Goal: Information Seeking & Learning: Find specific fact

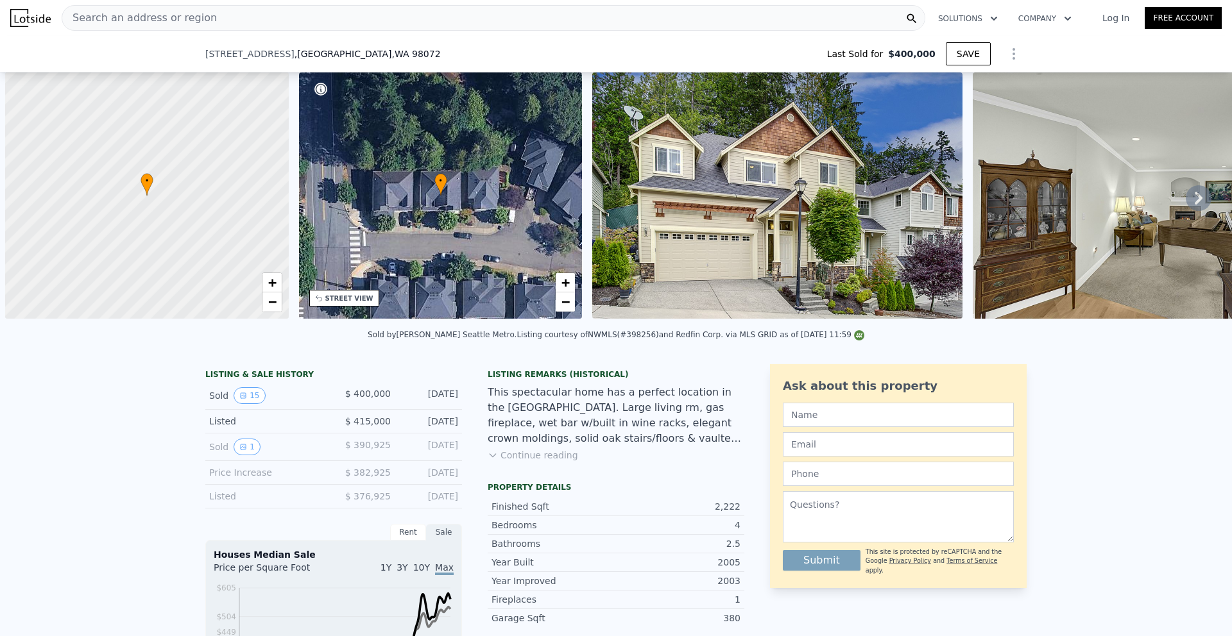
scroll to position [0, 914]
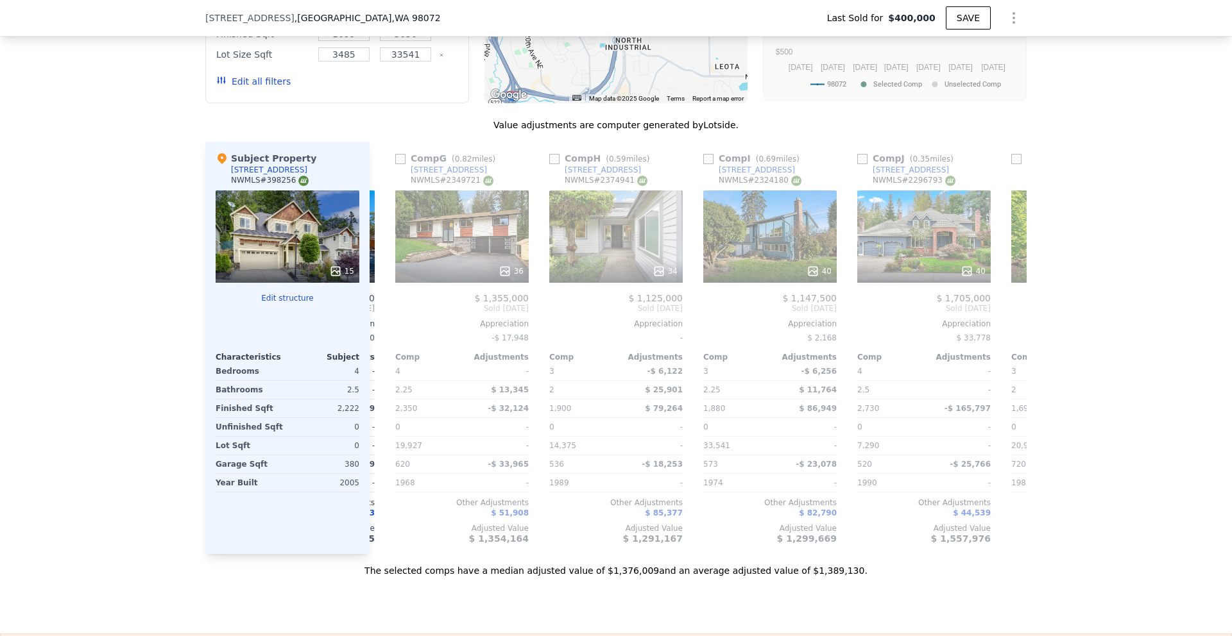
click at [289, 241] on div "15" at bounding box center [288, 237] width 144 height 92
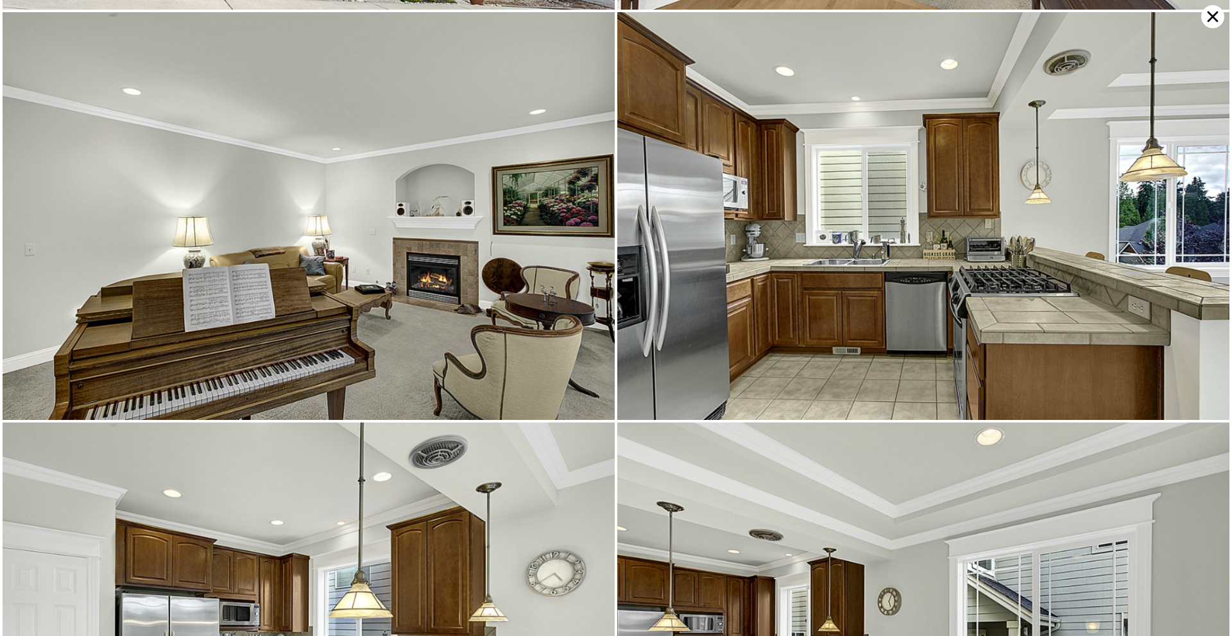
scroll to position [407, 0]
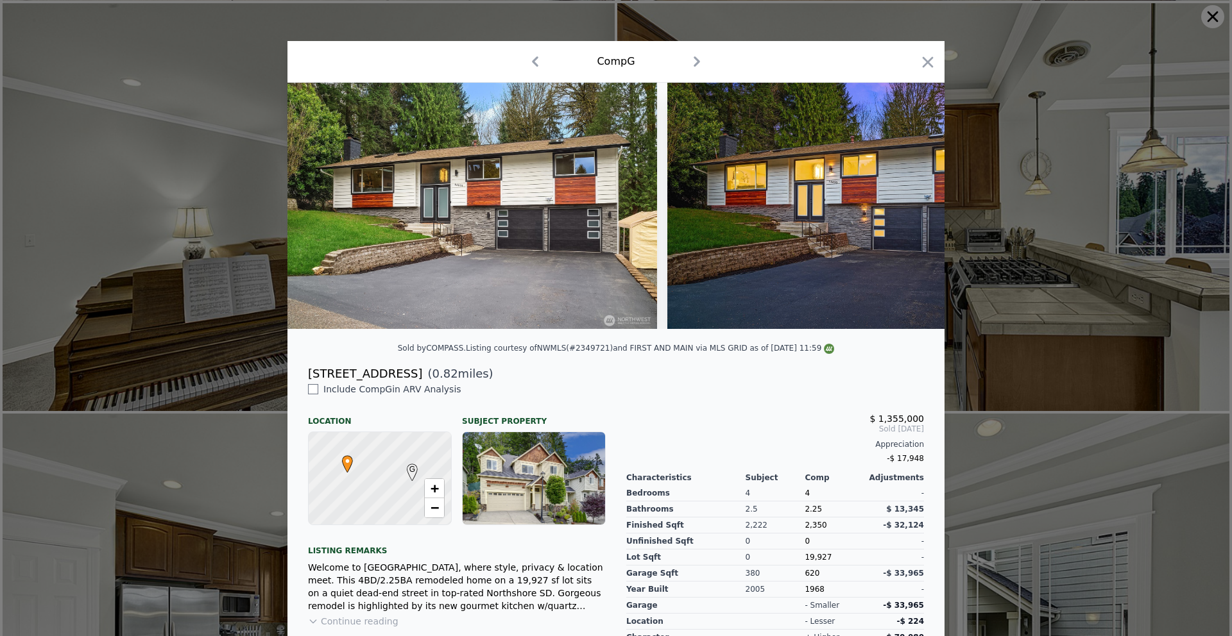
click at [933, 59] on div "Comp G" at bounding box center [615, 62] width 657 height 42
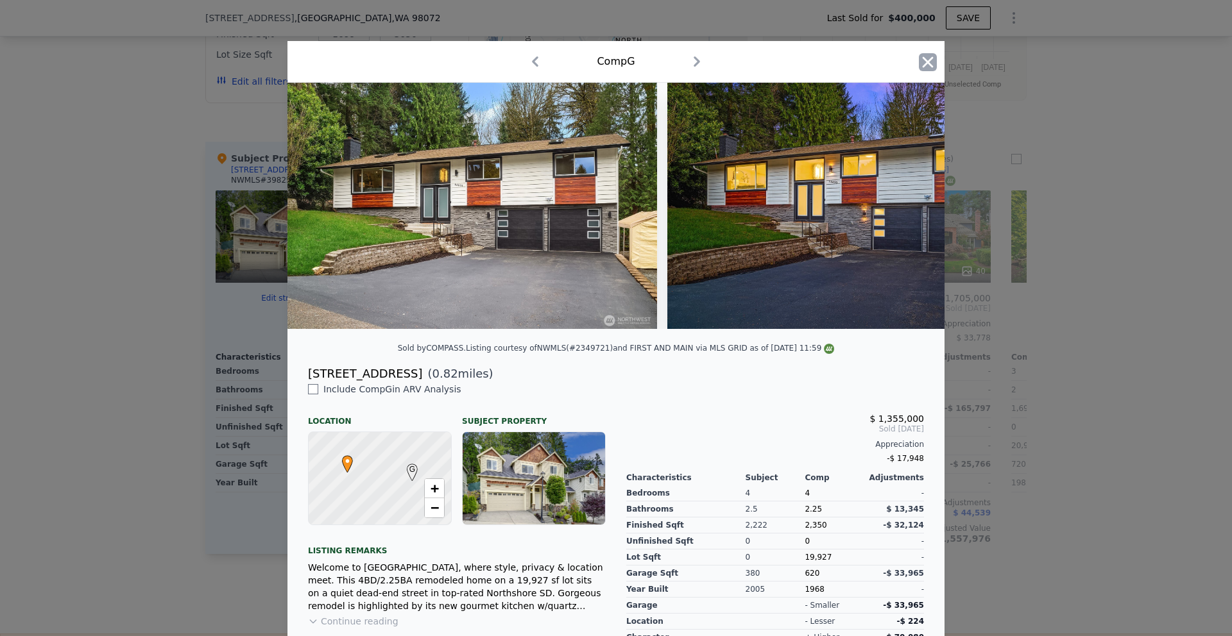
click at [923, 61] on icon "button" at bounding box center [928, 61] width 11 height 11
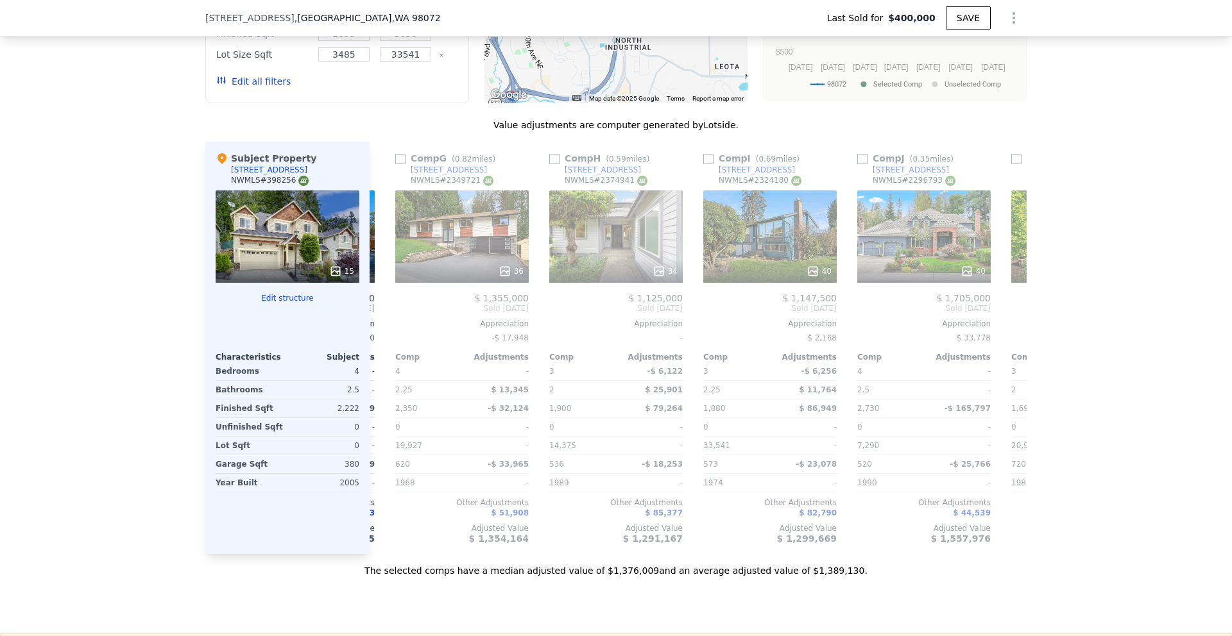
click at [284, 264] on div "15" at bounding box center [288, 237] width 144 height 92
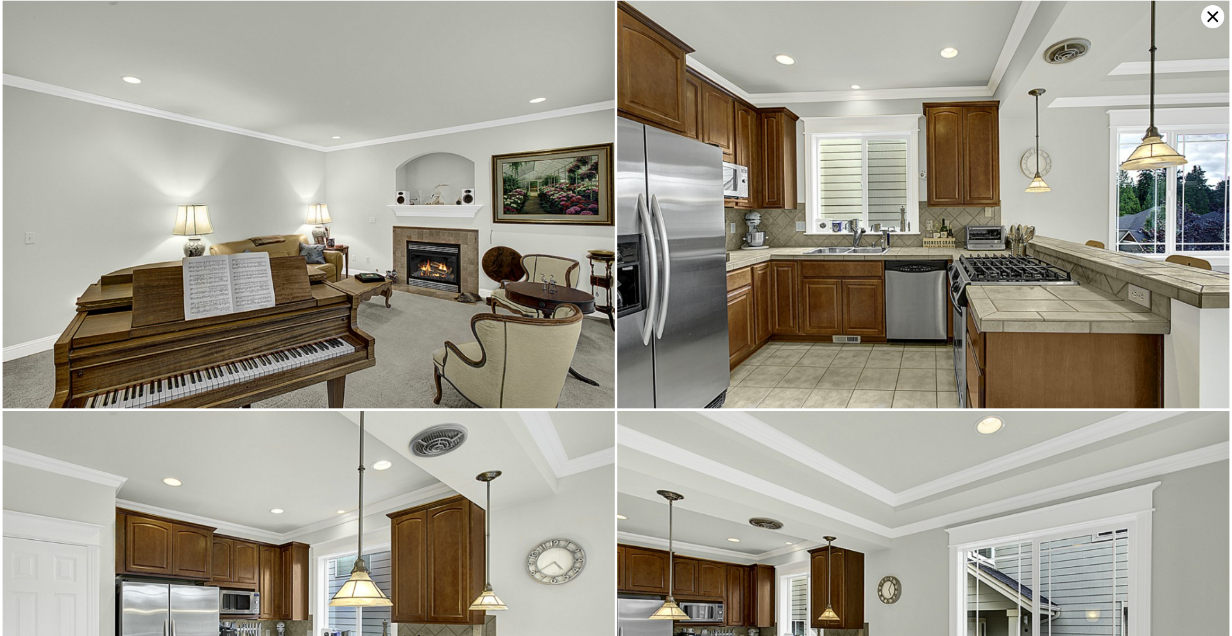
scroll to position [407, 0]
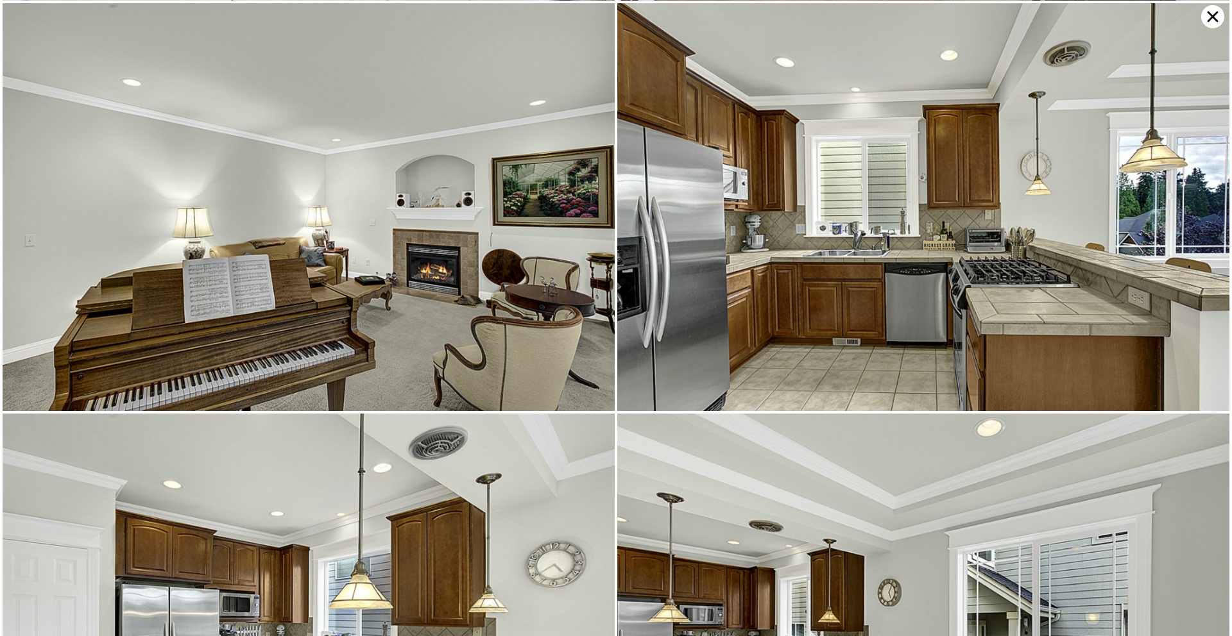
click at [1208, 17] on icon at bounding box center [1212, 16] width 23 height 23
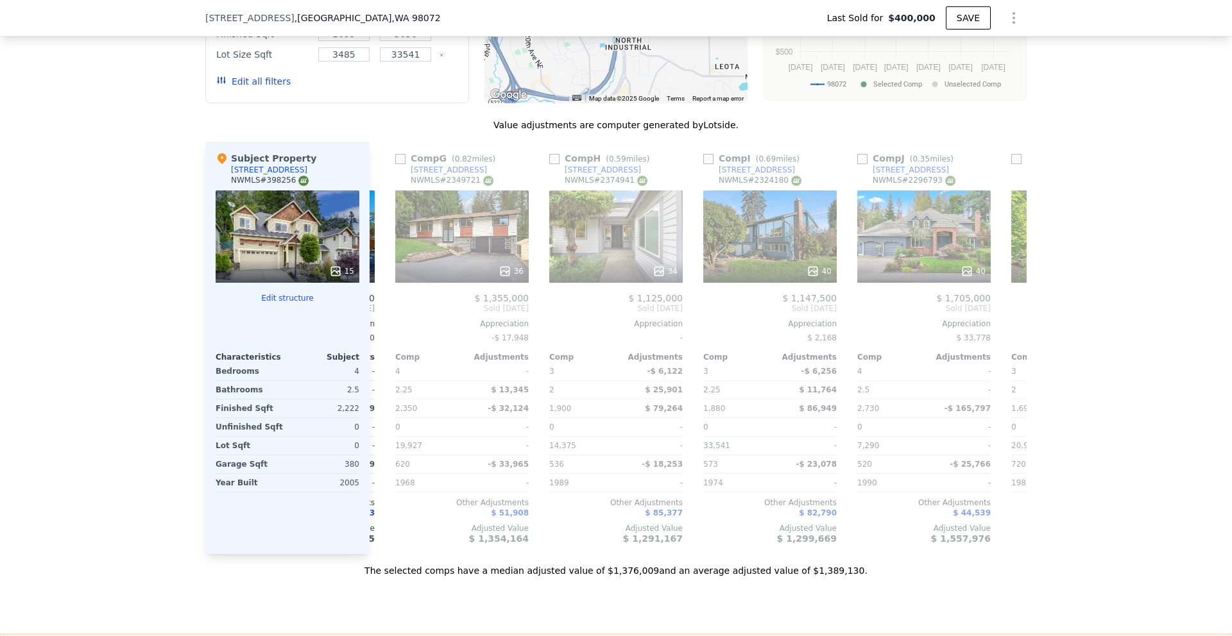
click at [158, 187] on div "We found 12 sales that match your search Listings provided by NWMLS Filters Map…" at bounding box center [616, 210] width 1232 height 736
click at [238, 244] on div "15" at bounding box center [288, 237] width 144 height 92
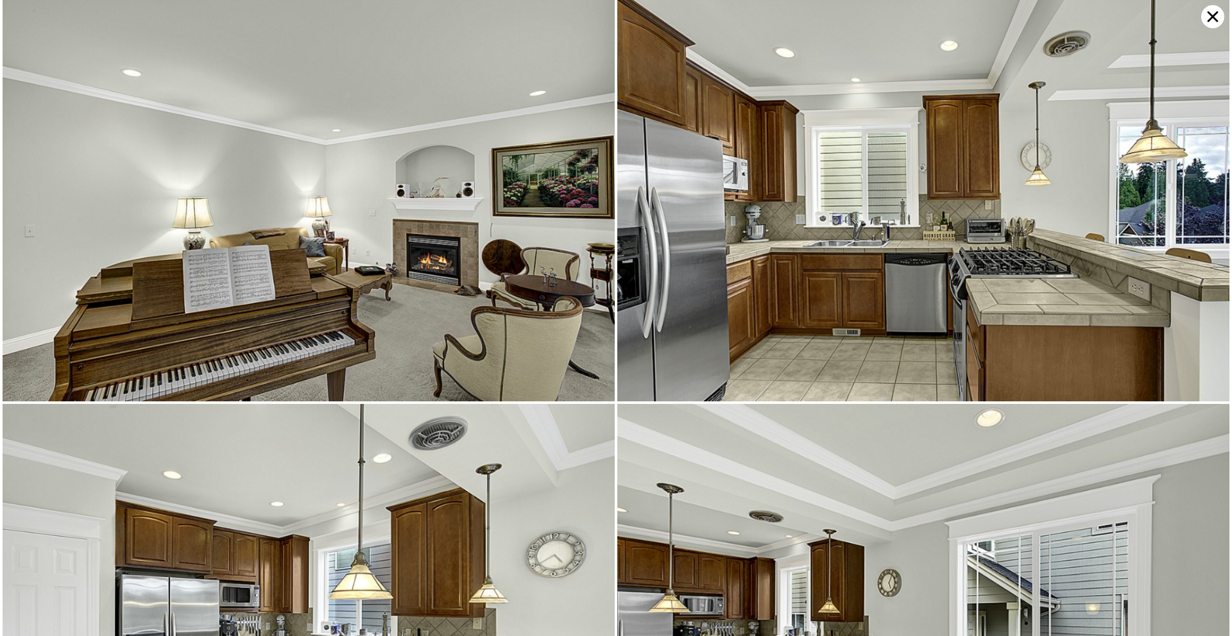
scroll to position [0, 0]
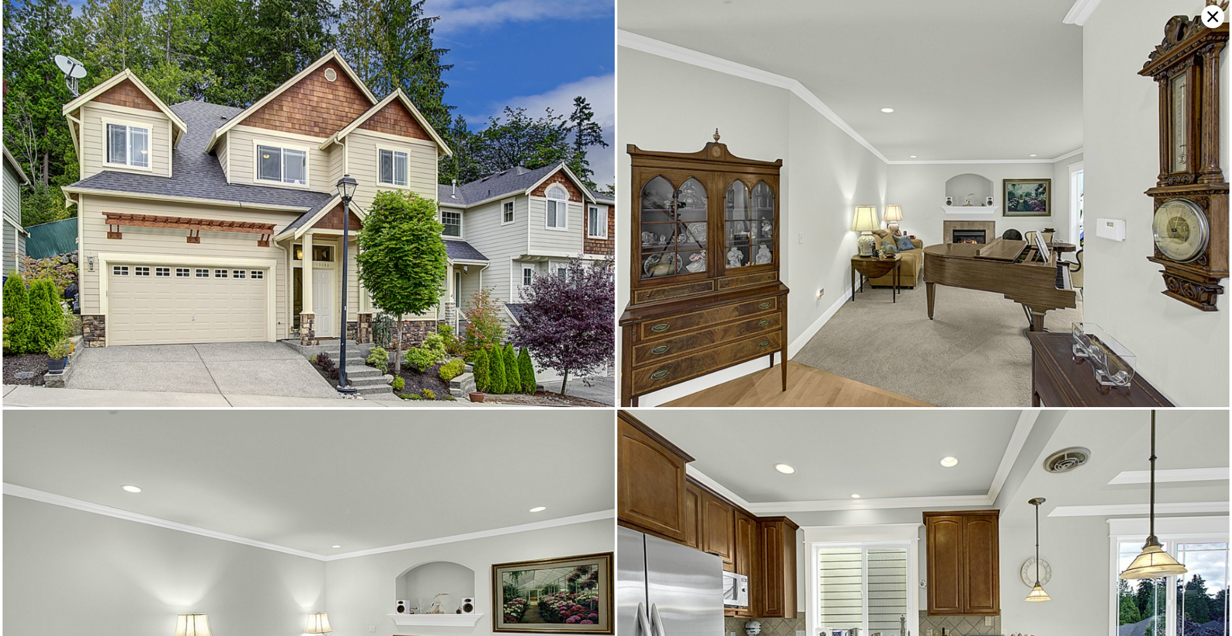
click at [1212, 22] on icon at bounding box center [1212, 16] width 23 height 23
